Goal: Use online tool/utility: Use online tool/utility

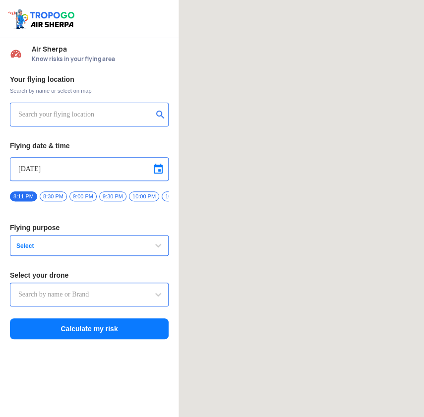
click at [73, 112] on input "text" at bounding box center [85, 115] width 134 height 12
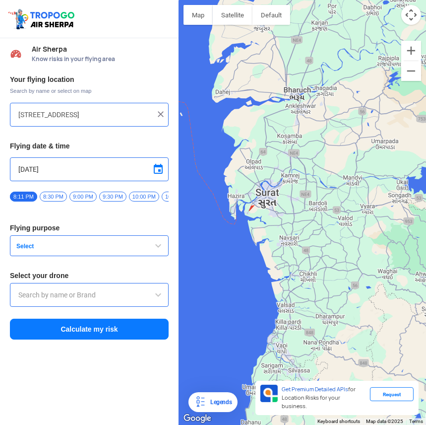
click at [276, 197] on div at bounding box center [302, 212] width 247 height 425
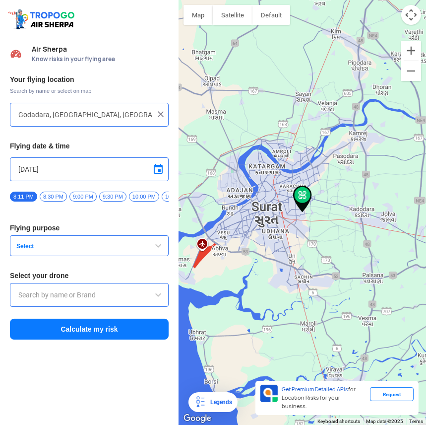
click at [87, 337] on button "Calculate my risk" at bounding box center [89, 328] width 159 height 21
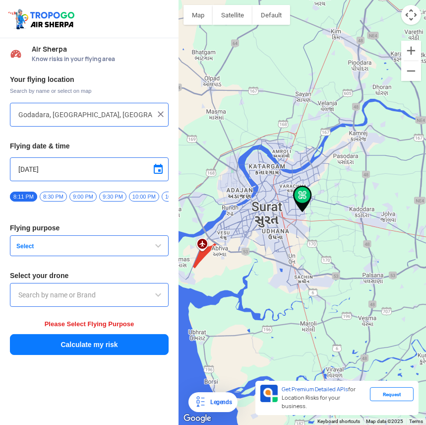
click at [104, 296] on input "text" at bounding box center [89, 295] width 142 height 12
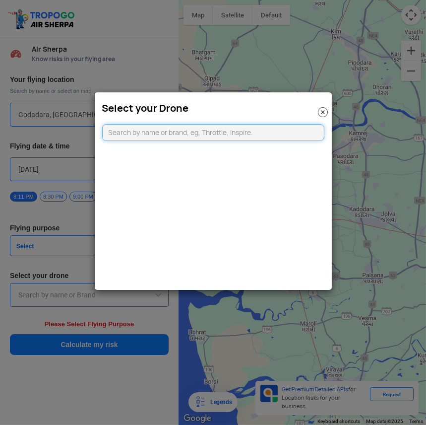
click at [248, 135] on input "text" at bounding box center [213, 132] width 222 height 17
click at [323, 111] on img at bounding box center [323, 112] width 10 height 10
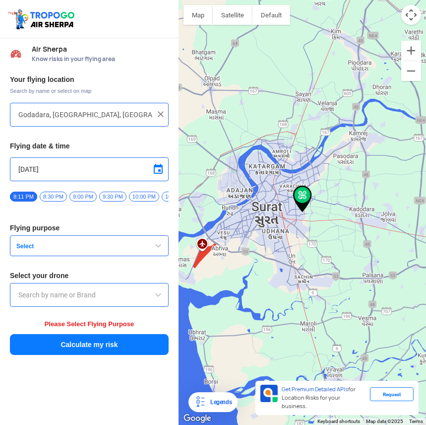
click at [298, 221] on div at bounding box center [302, 212] width 247 height 425
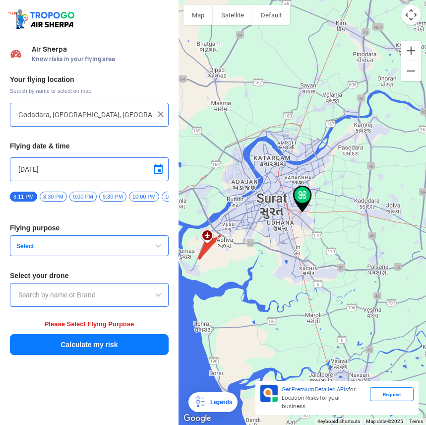
type input "[STREET_ADDRESS][PERSON_NAME]"
click at [44, 244] on button "Select" at bounding box center [89, 245] width 159 height 21
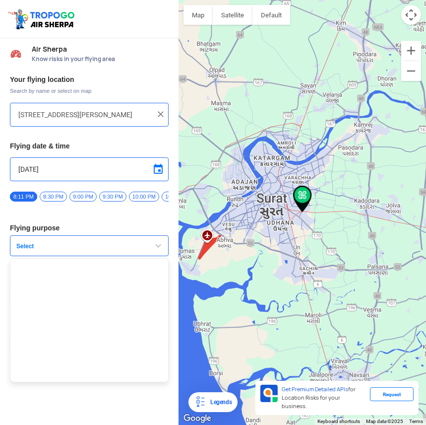
click at [67, 250] on span "Select" at bounding box center [74, 246] width 124 height 8
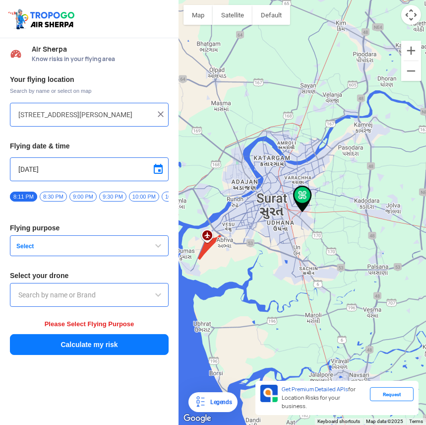
click at [43, 192] on span "8:30 PM" at bounding box center [53, 196] width 27 height 10
click at [49, 247] on span "Select" at bounding box center [74, 246] width 124 height 8
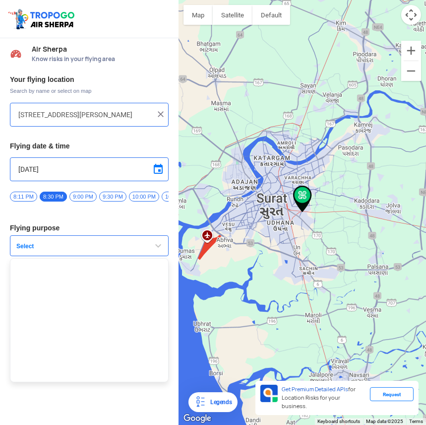
click at [54, 273] on ul at bounding box center [89, 320] width 159 height 124
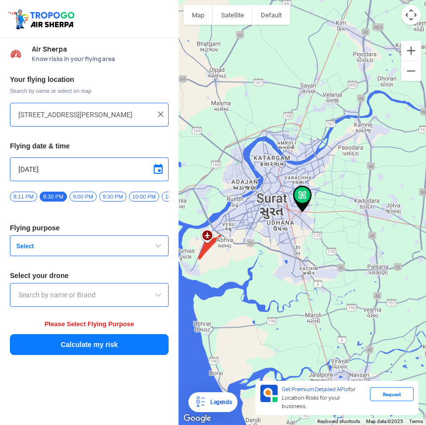
click at [58, 298] on input "text" at bounding box center [89, 295] width 142 height 12
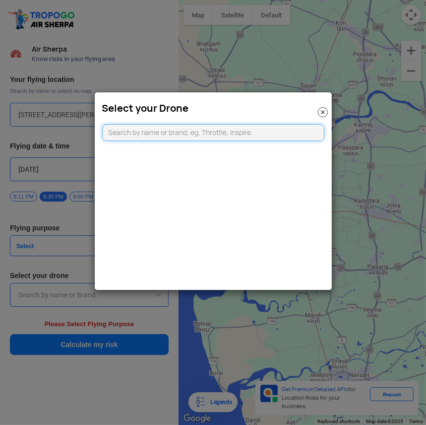
click at [200, 139] on input "text" at bounding box center [213, 132] width 222 height 17
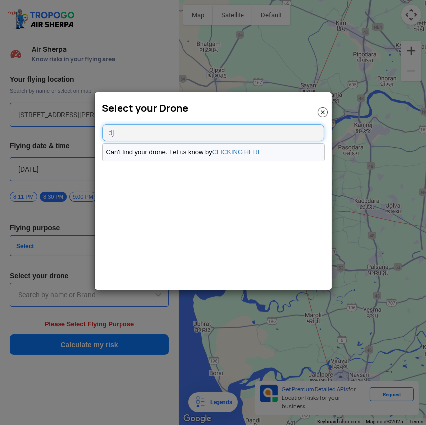
type input "dj"
click at [194, 154] on li "Can't find your drone. Let us know by CLICKING HERE" at bounding box center [214, 152] width 222 height 17
click at [230, 153] on link "CLICKING HERE" at bounding box center [237, 151] width 50 height 7
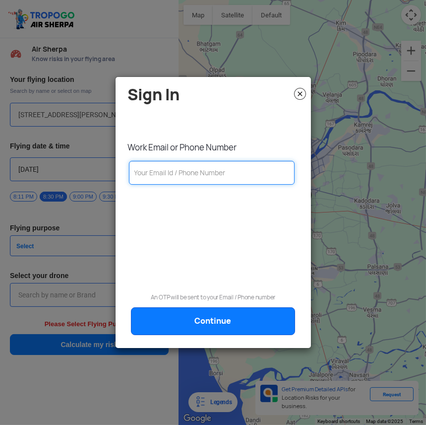
click at [220, 173] on input "text" at bounding box center [212, 173] width 166 height 24
click at [293, 95] on h4 "Sign In" at bounding box center [216, 94] width 176 height 17
click at [299, 92] on img at bounding box center [300, 94] width 12 height 12
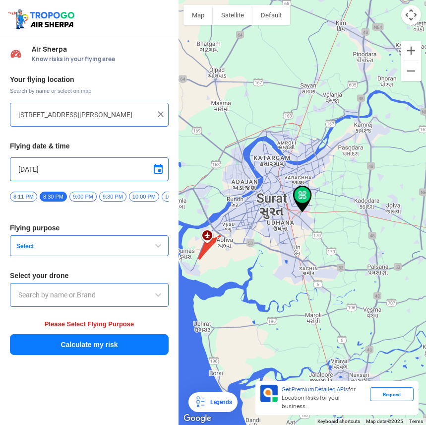
click at [91, 351] on button "Calculate my risk" at bounding box center [89, 344] width 159 height 21
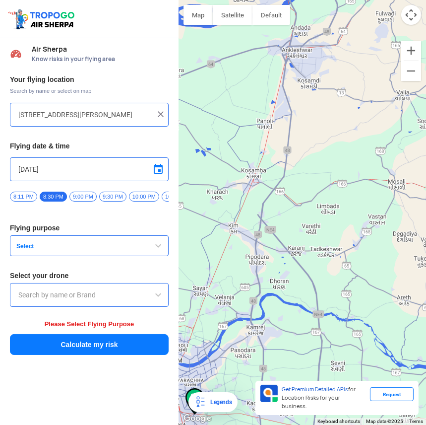
drag, startPoint x: 303, startPoint y: 239, endPoint x: 305, endPoint y: 78, distance: 160.7
click at [303, 89] on div at bounding box center [302, 212] width 247 height 425
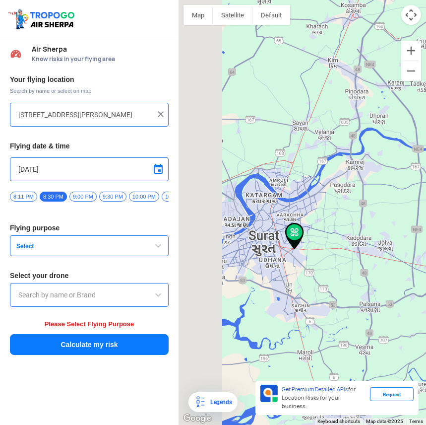
drag, startPoint x: 391, startPoint y: 252, endPoint x: 418, endPoint y: 253, distance: 27.3
click at [418, 253] on div at bounding box center [302, 212] width 247 height 425
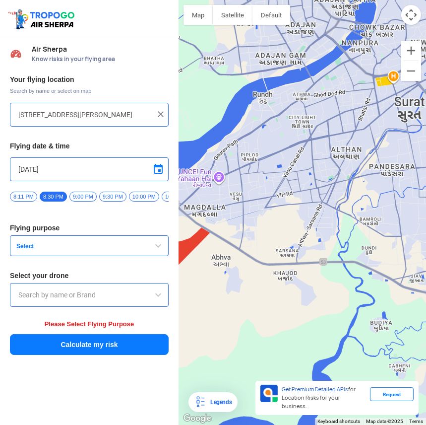
drag, startPoint x: 325, startPoint y: 285, endPoint x: 238, endPoint y: 282, distance: 87.8
click at [238, 282] on div at bounding box center [302, 212] width 247 height 425
drag, startPoint x: 356, startPoint y: 294, endPoint x: 335, endPoint y: 303, distance: 22.6
click at [339, 303] on div at bounding box center [302, 212] width 247 height 425
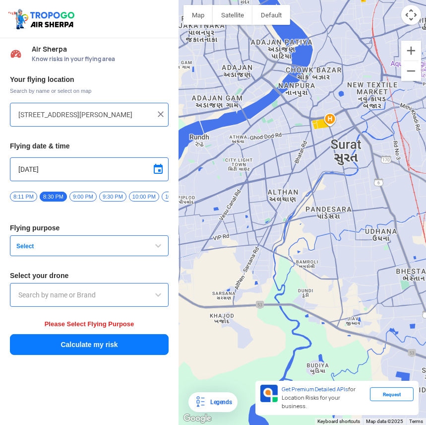
click at [208, 403] on div "Legends" at bounding box center [218, 402] width 25 height 12
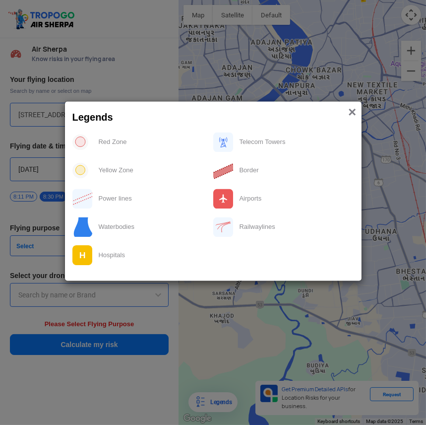
click at [354, 114] on span "×" at bounding box center [352, 112] width 8 height 15
